Goal: Transaction & Acquisition: Download file/media

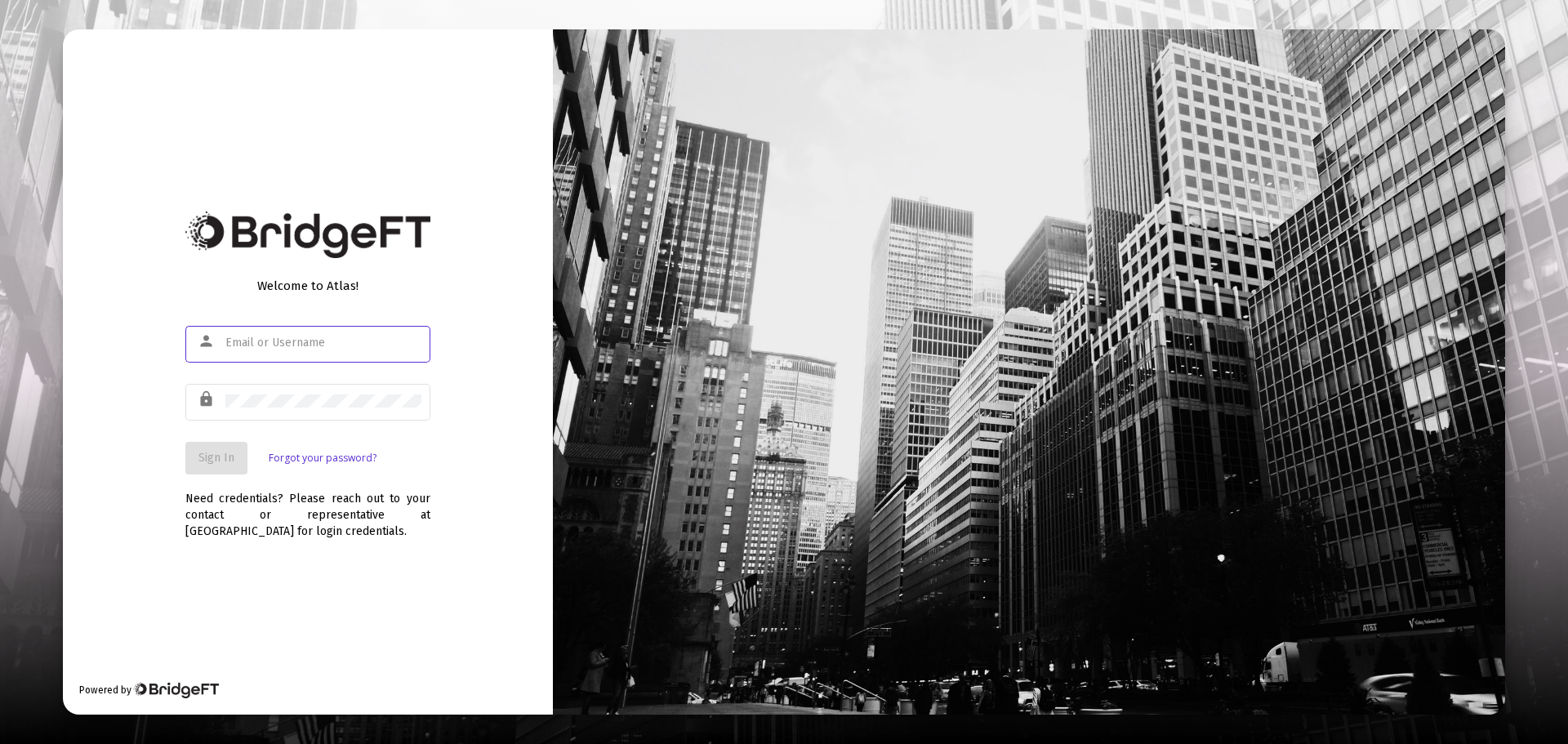
type input "[EMAIL_ADDRESS][DOMAIN_NAME]"
click at [207, 462] on span "Sign In" at bounding box center [216, 457] width 36 height 14
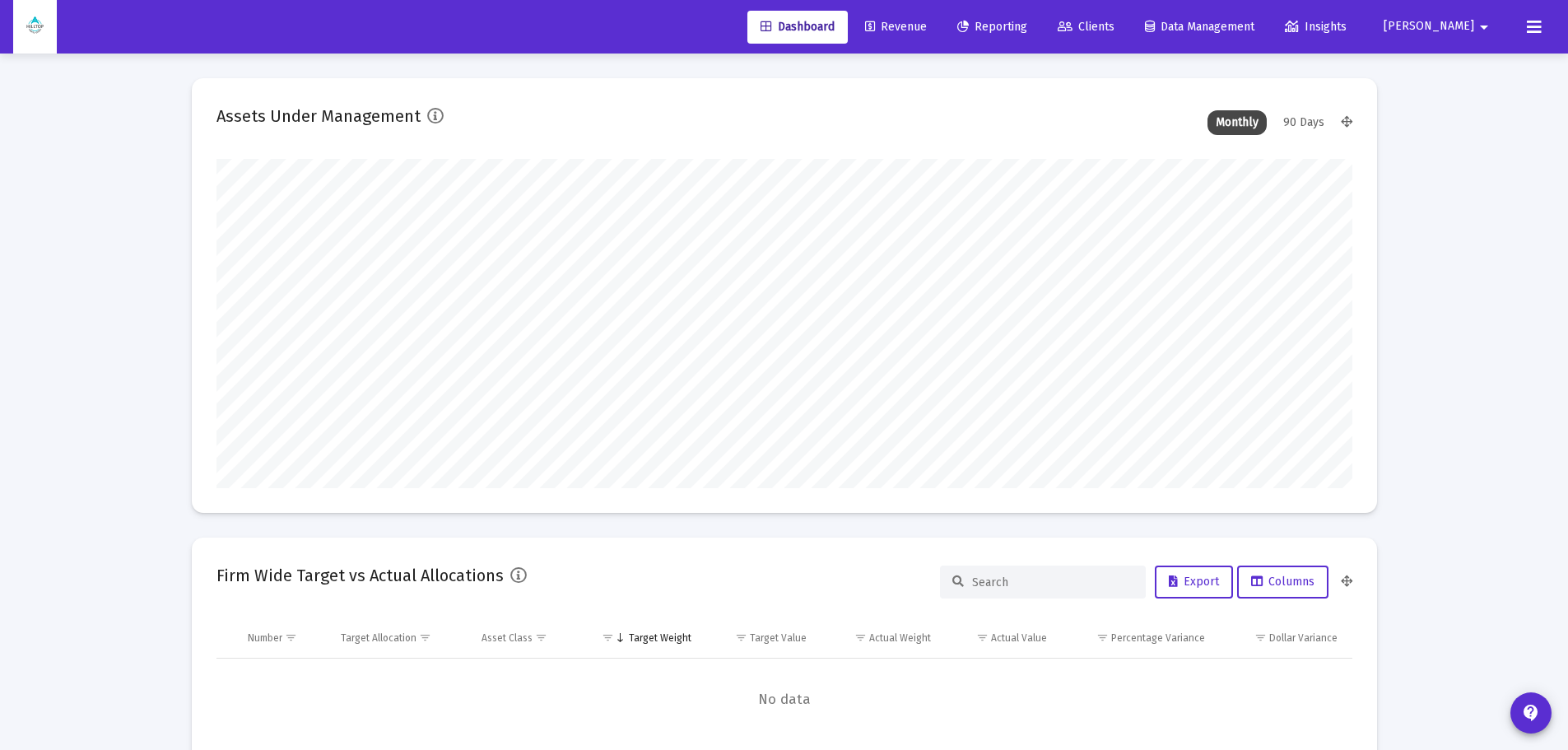
scroll to position [329, 1136]
type input "[EMAIL_ADDRESS][DOMAIN_NAME]"
type input "[DATE]"
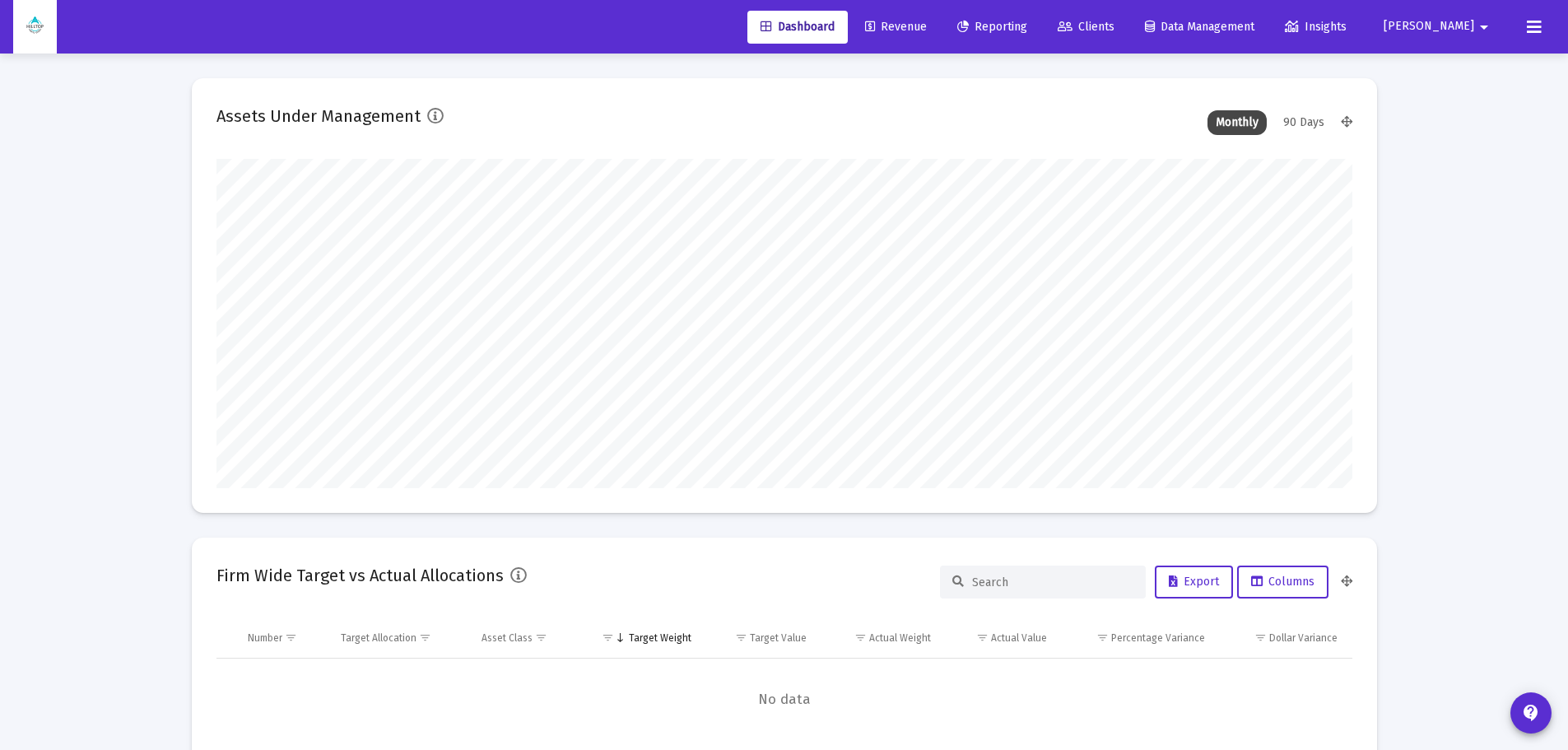
type input "[DATE]"
click at [1128, 18] on link "Clients" at bounding box center [1086, 27] width 83 height 33
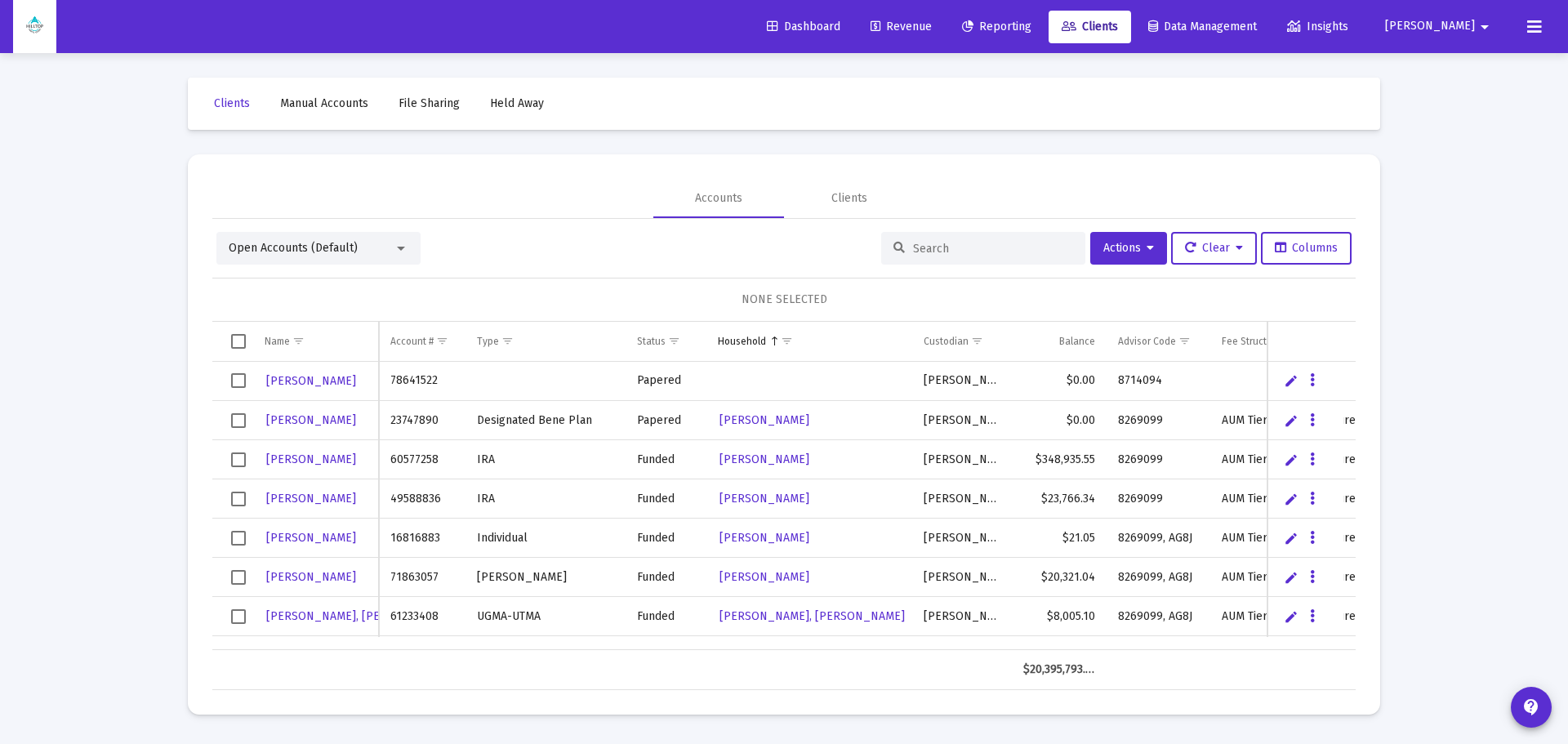
click at [1031, 23] on span "Reporting" at bounding box center [997, 27] width 70 height 14
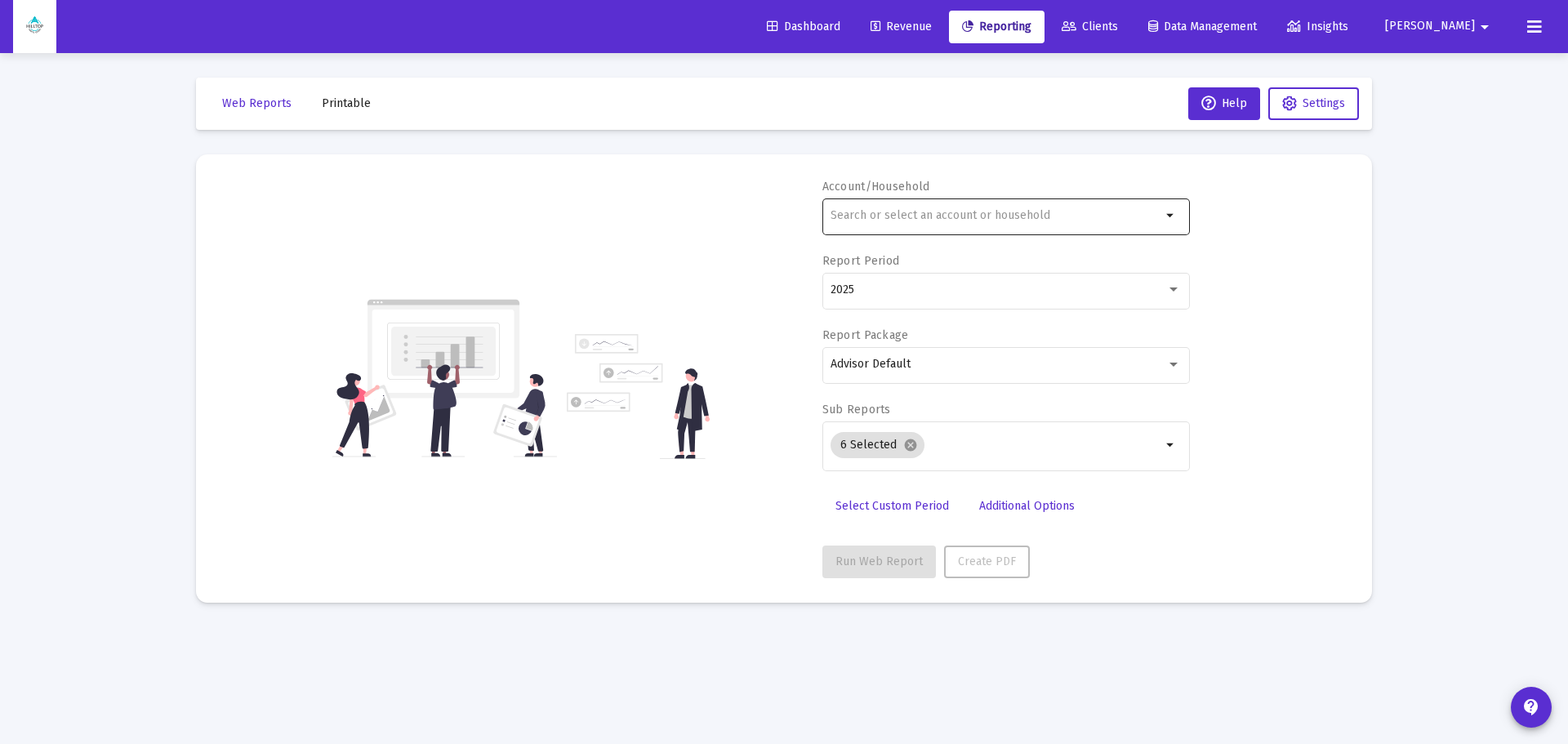
click at [896, 233] on div at bounding box center [995, 215] width 331 height 40
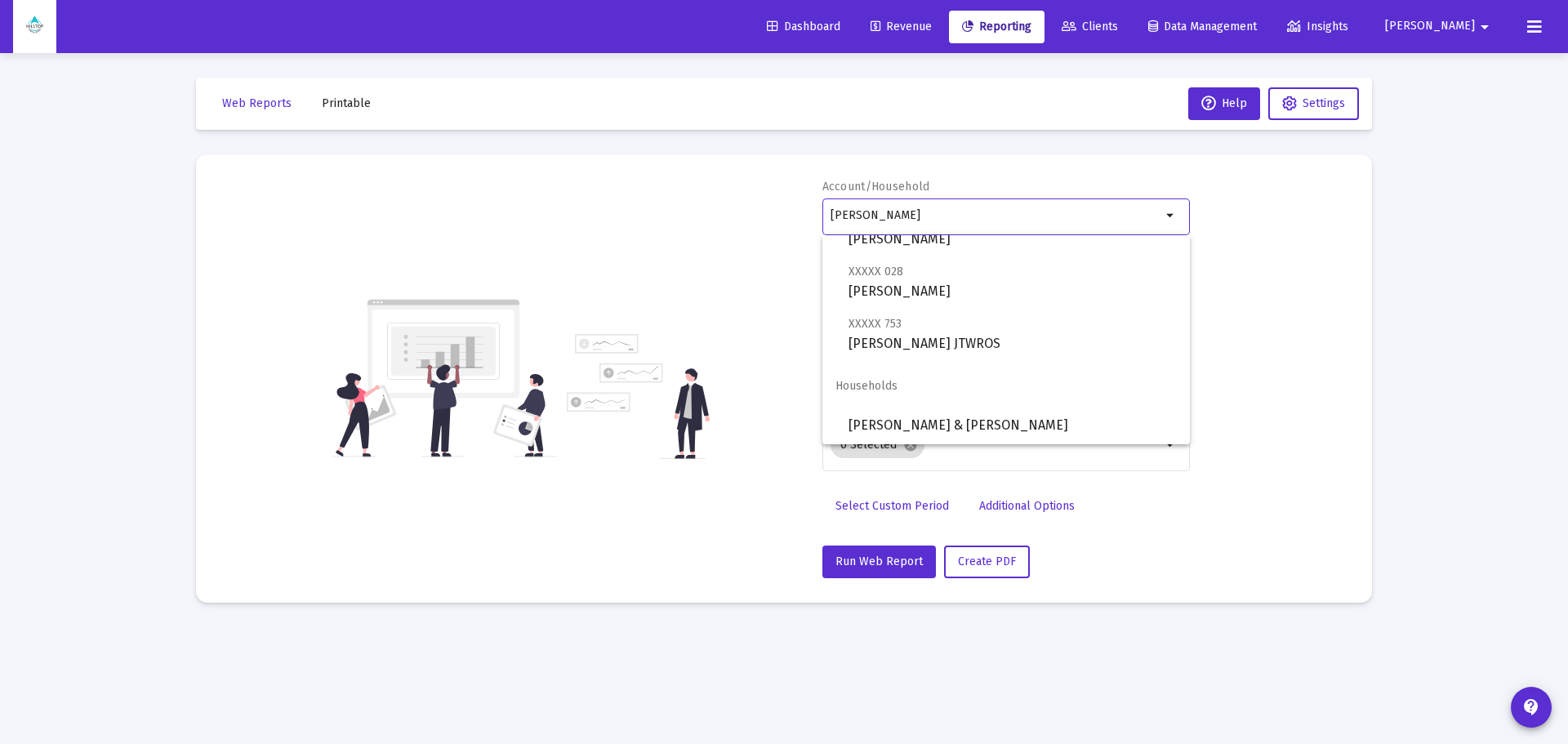
scroll to position [222, 0]
click at [923, 414] on span "[PERSON_NAME] & [PERSON_NAME]" at bounding box center [1012, 425] width 328 height 39
type input "[PERSON_NAME] & [PERSON_NAME]"
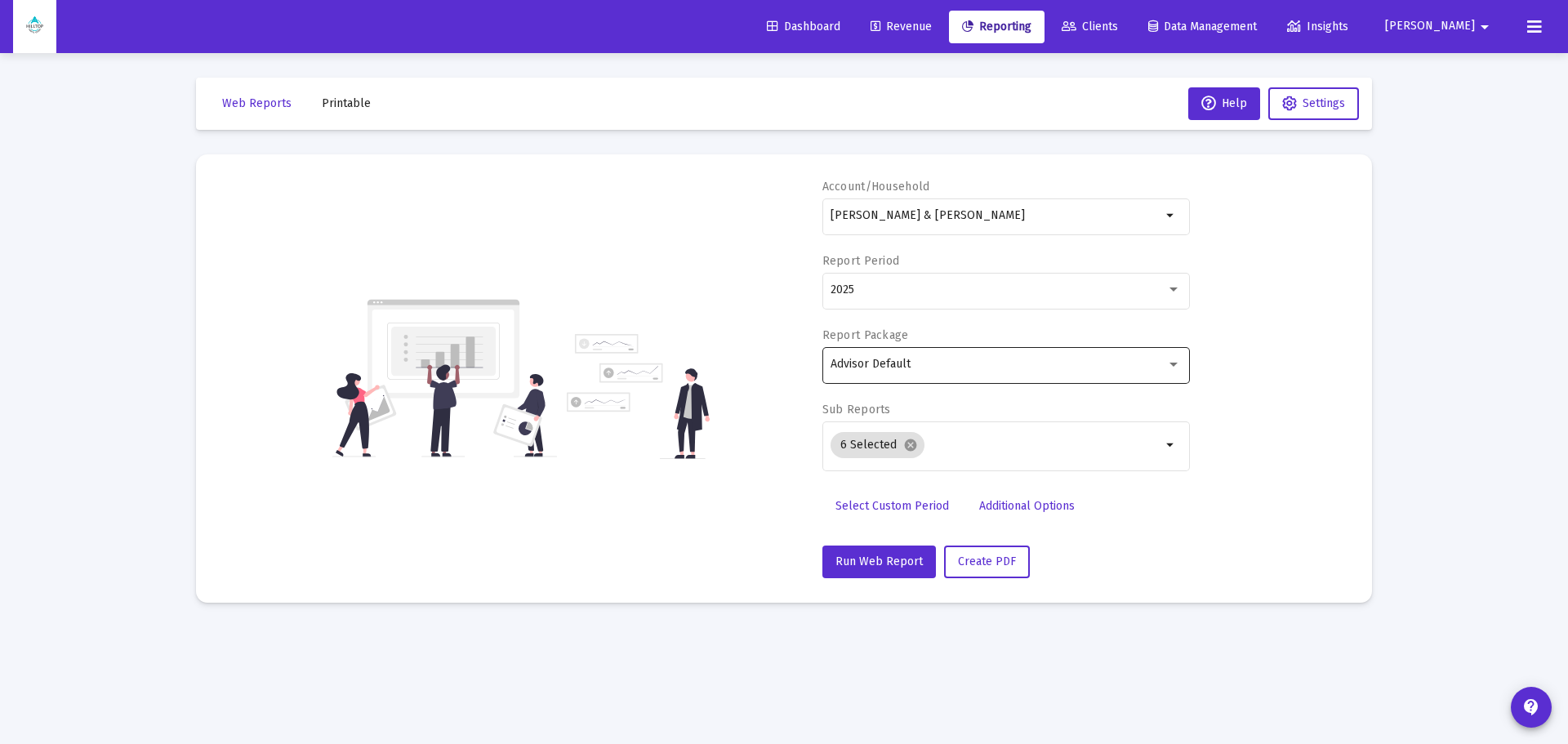
click at [957, 370] on div "Advisor Default" at bounding box center [1006, 363] width 350 height 40
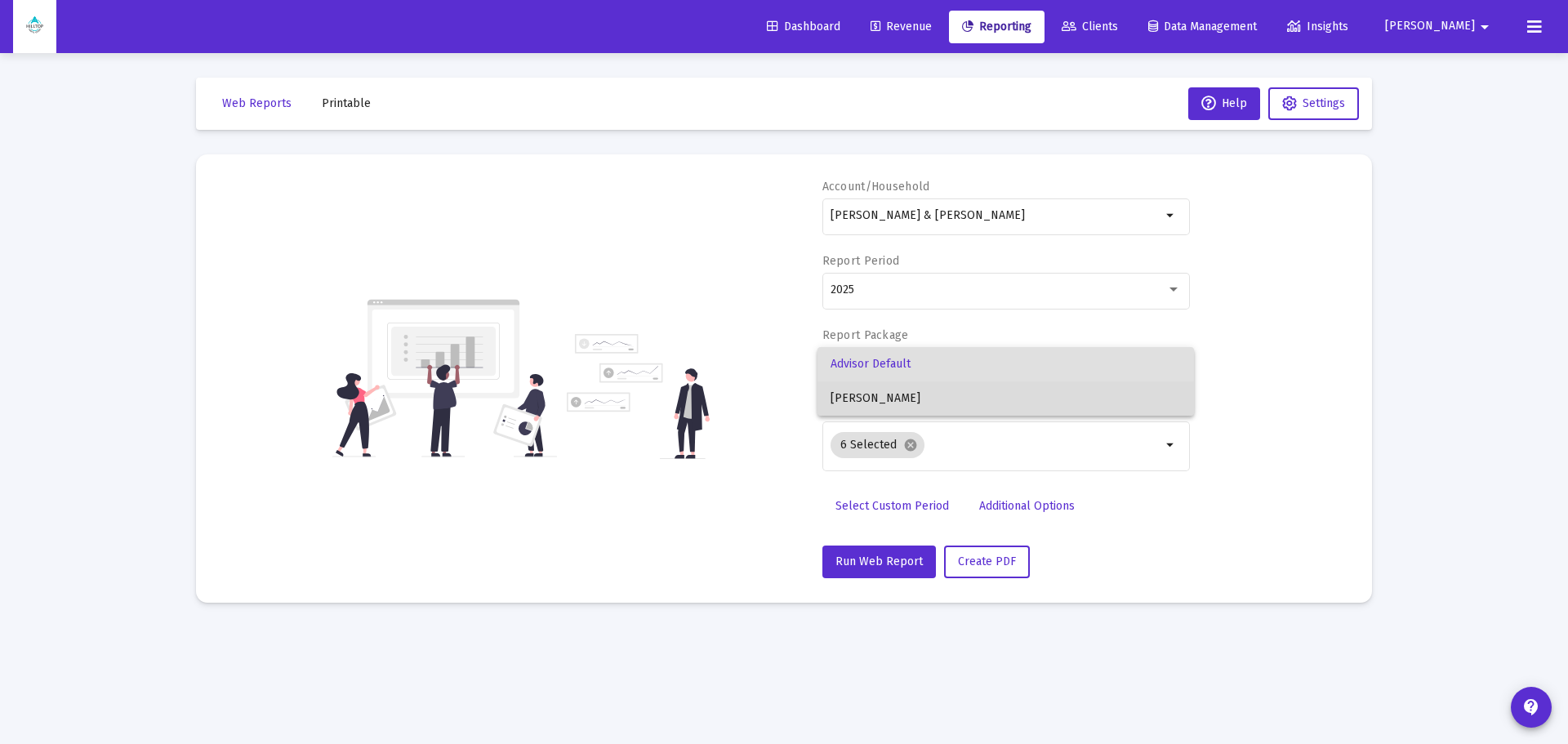
click at [930, 389] on span "[PERSON_NAME]" at bounding box center [1006, 398] width 350 height 34
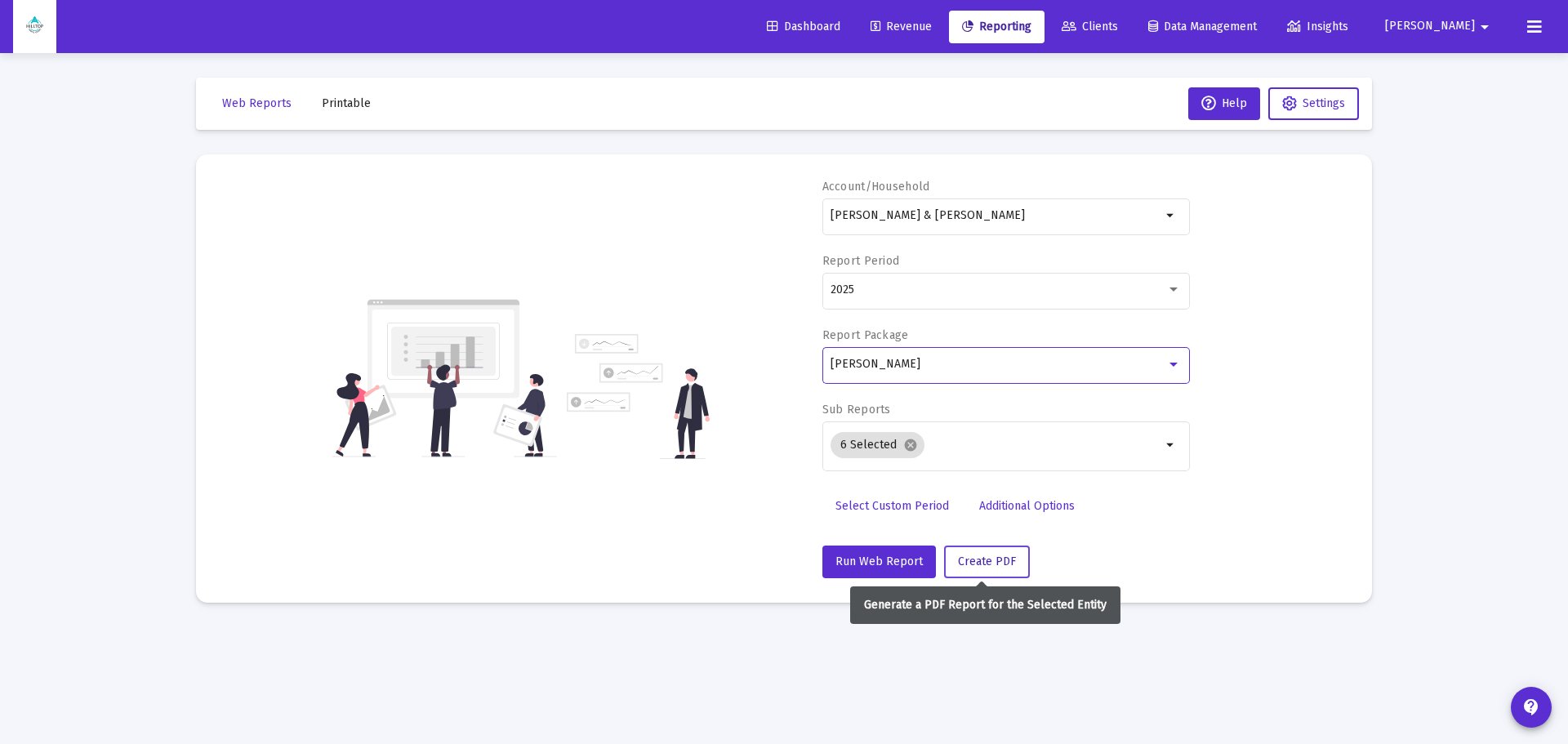
click at [969, 560] on span "Create PDF" at bounding box center [988, 561] width 58 height 14
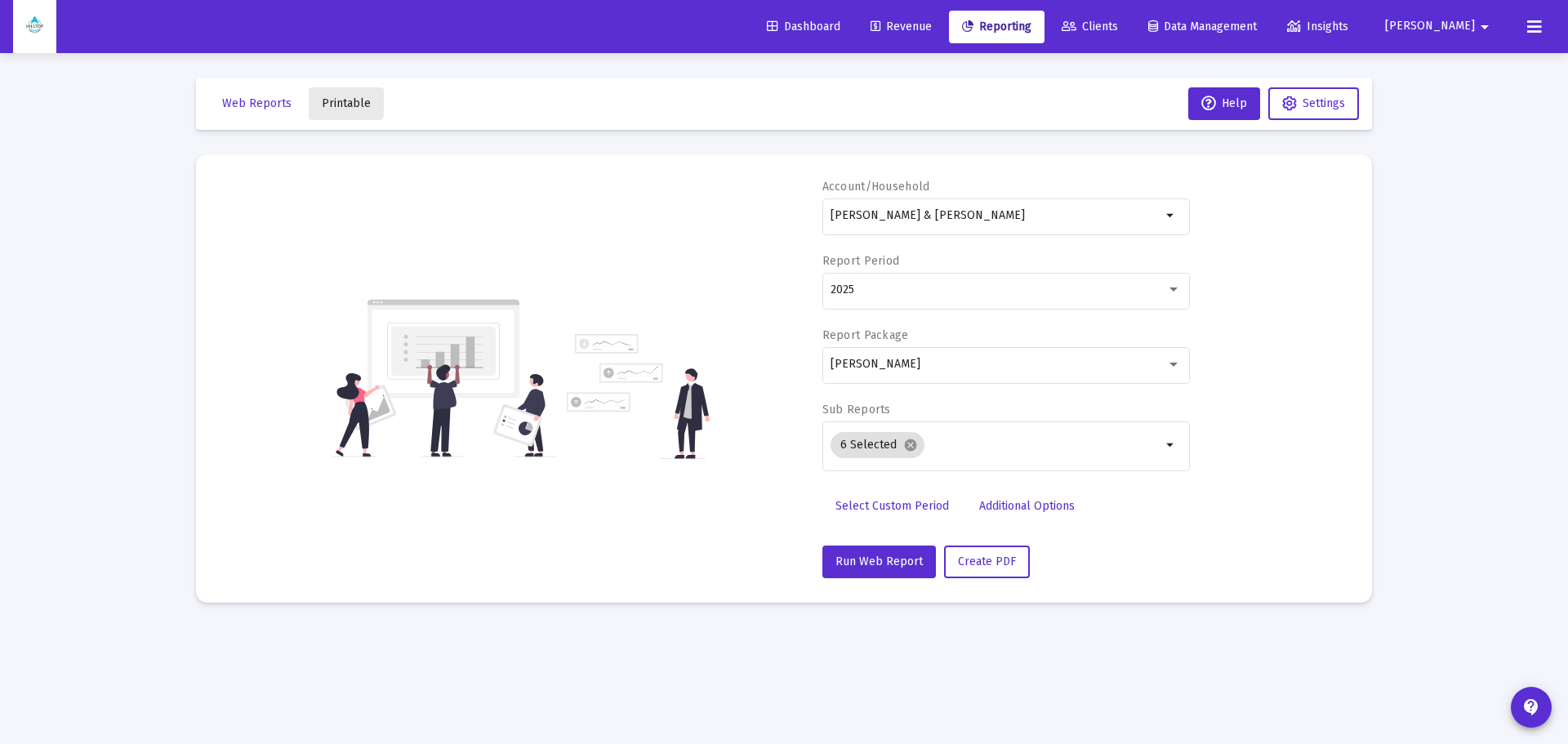
click at [338, 100] on span "Printable" at bounding box center [346, 103] width 49 height 14
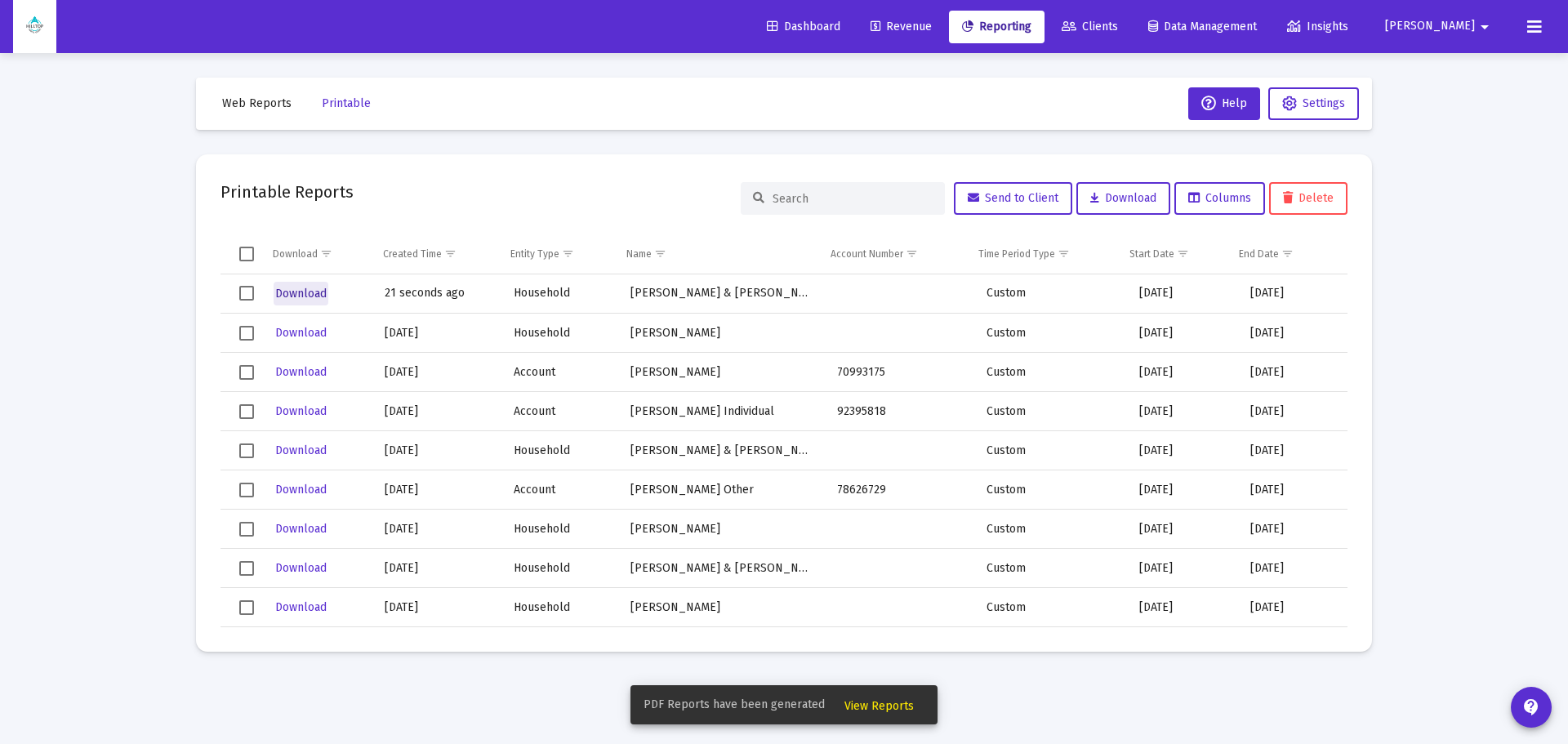
click at [299, 296] on span "Download" at bounding box center [301, 293] width 52 height 14
